Goal: Information Seeking & Learning: Learn about a topic

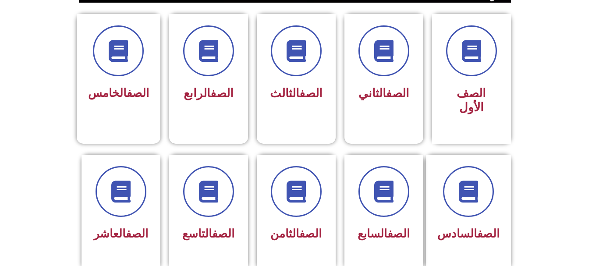
scroll to position [305, 0]
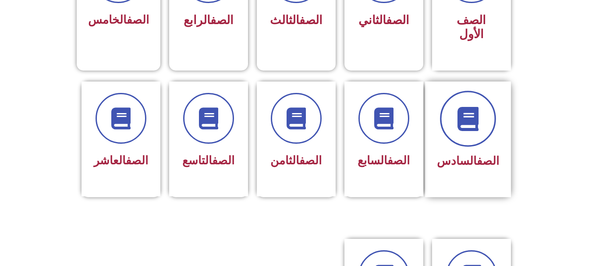
click at [462, 128] on span at bounding box center [468, 119] width 56 height 56
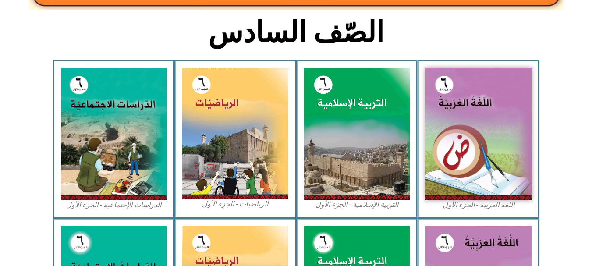
scroll to position [217, 0]
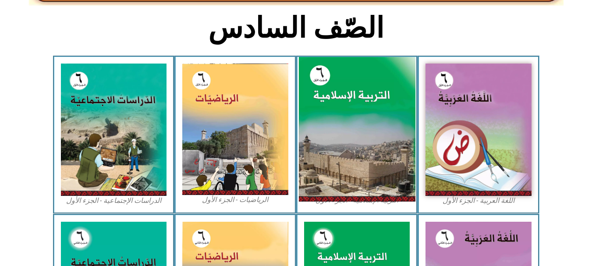
click at [374, 102] on img at bounding box center [357, 129] width 117 height 145
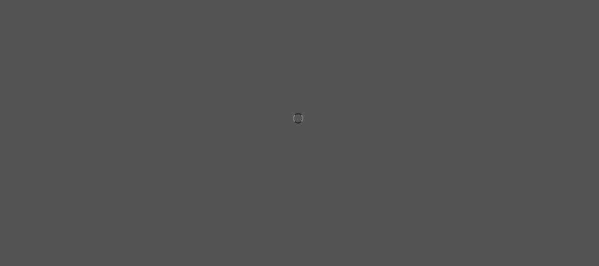
click at [353, 234] on div at bounding box center [299, 133] width 599 height 266
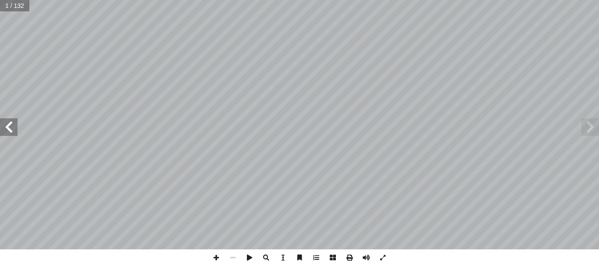
click at [0, 132] on span at bounding box center [9, 127] width 18 height 18
click at [6, 128] on span at bounding box center [9, 127] width 18 height 18
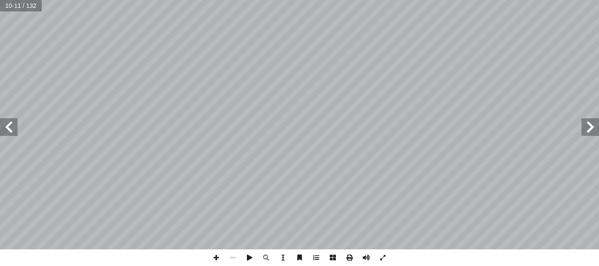
click at [6, 128] on span at bounding box center [9, 127] width 18 height 18
click at [10, 126] on span at bounding box center [9, 127] width 18 height 18
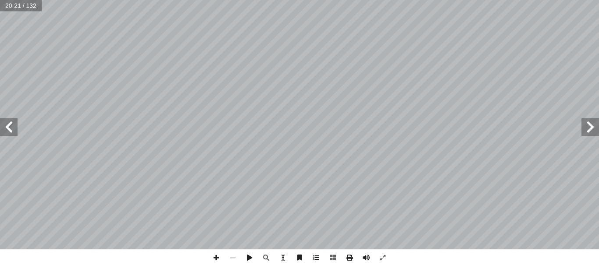
click at [597, 128] on span at bounding box center [590, 127] width 18 height 18
click at [586, 126] on span at bounding box center [590, 127] width 18 height 18
click at [220, 258] on span at bounding box center [216, 257] width 17 height 17
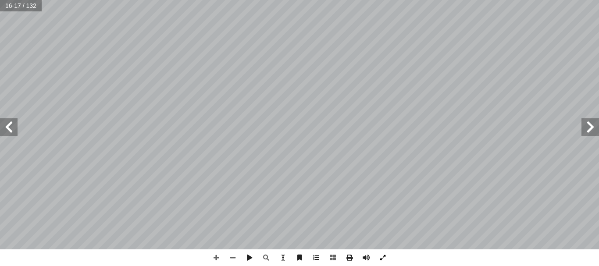
click at [382, 258] on span at bounding box center [382, 257] width 17 height 17
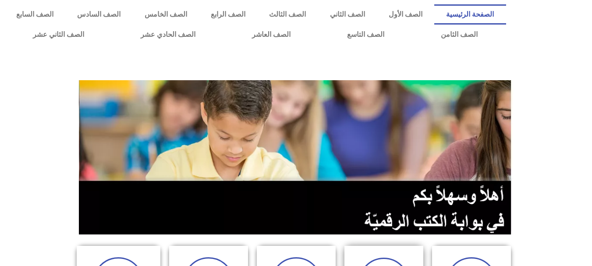
scroll to position [305, 0]
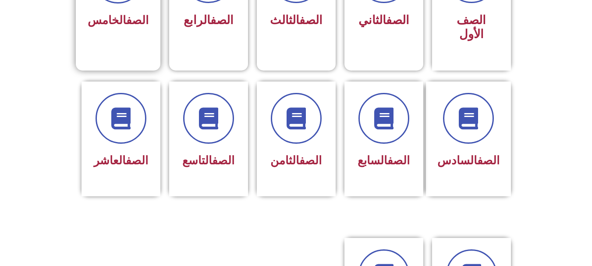
click at [133, 22] on link "الصف" at bounding box center [137, 20] width 22 height 13
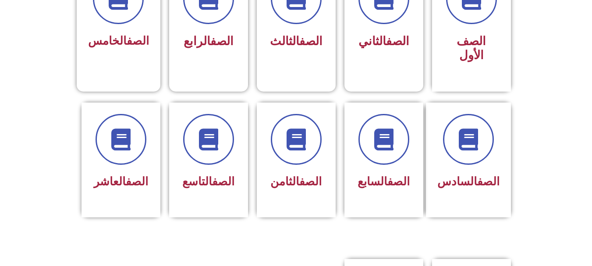
scroll to position [283, 0]
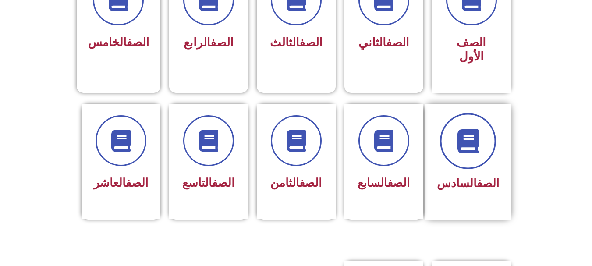
click at [491, 133] on span at bounding box center [468, 141] width 56 height 56
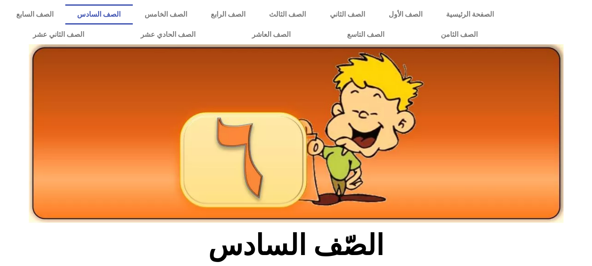
scroll to position [243, 0]
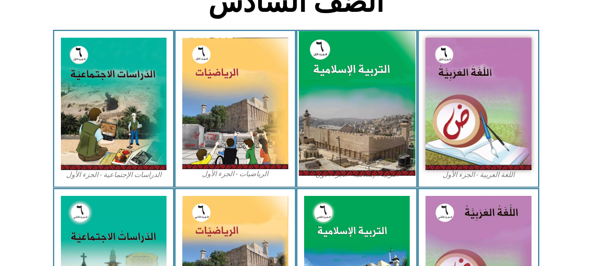
click at [370, 103] on img at bounding box center [357, 103] width 117 height 145
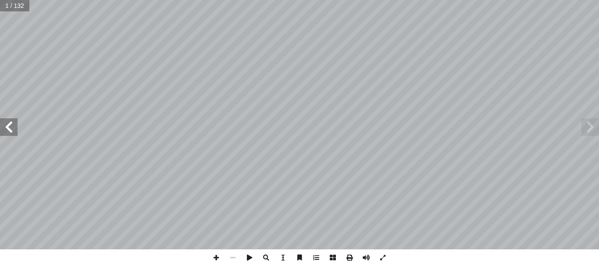
click at [7, 132] on span at bounding box center [9, 127] width 18 height 18
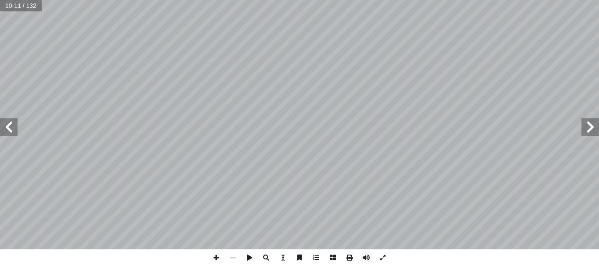
click at [590, 130] on span at bounding box center [590, 127] width 18 height 18
click at [12, 127] on span at bounding box center [9, 127] width 18 height 18
click at [12, 126] on span at bounding box center [9, 127] width 18 height 18
click at [12, 125] on span at bounding box center [9, 127] width 18 height 18
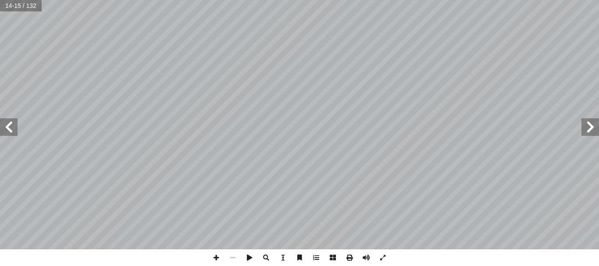
click at [12, 132] on span at bounding box center [9, 127] width 18 height 18
click at [4, 128] on span at bounding box center [9, 127] width 18 height 18
click at [10, 124] on span at bounding box center [9, 127] width 18 height 18
click at [8, 121] on span at bounding box center [9, 127] width 18 height 18
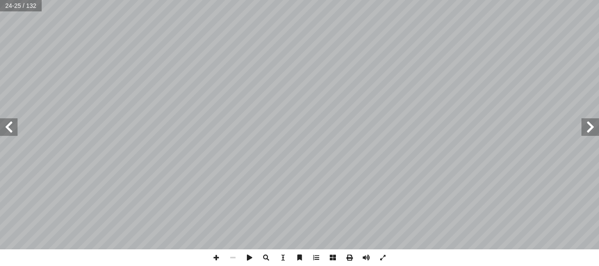
click at [594, 127] on span at bounding box center [590, 127] width 18 height 18
click at [595, 131] on span at bounding box center [590, 127] width 18 height 18
click at [591, 134] on span at bounding box center [590, 127] width 18 height 18
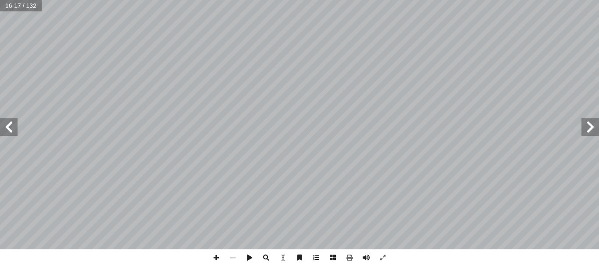
click at [14, 128] on span at bounding box center [9, 127] width 18 height 18
